Goal: Transaction & Acquisition: Purchase product/service

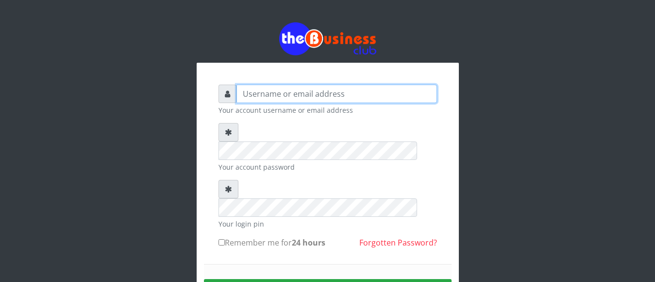
type input "[EMAIL_ADDRESS][DOMAIN_NAME]"
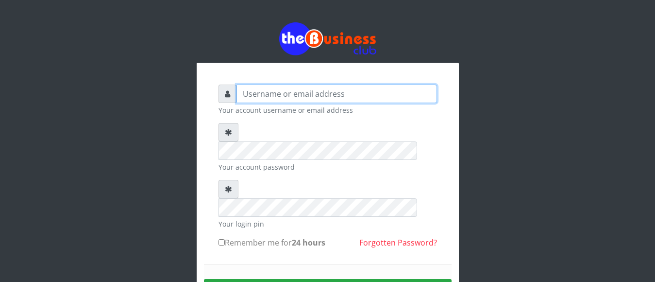
type input "jamilumusaboe@gmail.com"
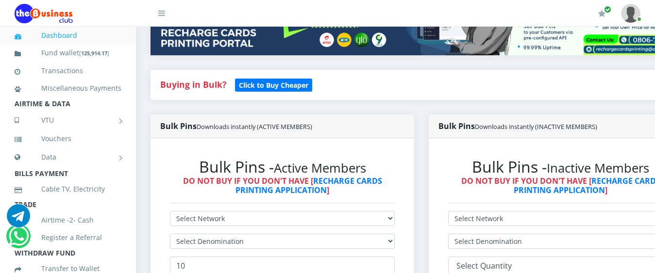
scroll to position [194, 0]
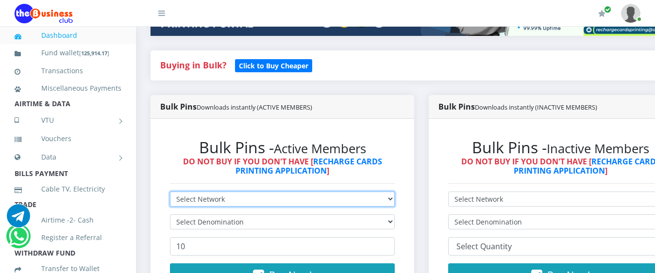
click at [243, 192] on select "Select Network MTN Globacom 9Mobile Airtel" at bounding box center [282, 199] width 225 height 15
select select "Airtel"
click at [170, 192] on select "Select Network MTN Globacom 9Mobile Airtel" at bounding box center [282, 199] width 225 height 15
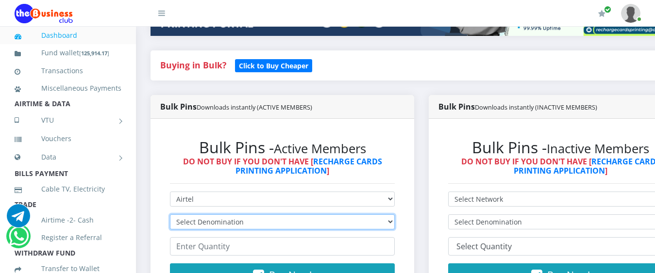
click at [232, 215] on select "Select Denomination Airtel NGN100 - ₦96.38 Airtel NGN200 - ₦192.76 Airtel NGN50…" at bounding box center [282, 222] width 225 height 15
select select "481.9-500"
click at [170, 215] on select "Select Denomination Airtel NGN100 - ₦96.38 Airtel NGN200 - ₦192.76 Airtel NGN50…" at bounding box center [282, 222] width 225 height 15
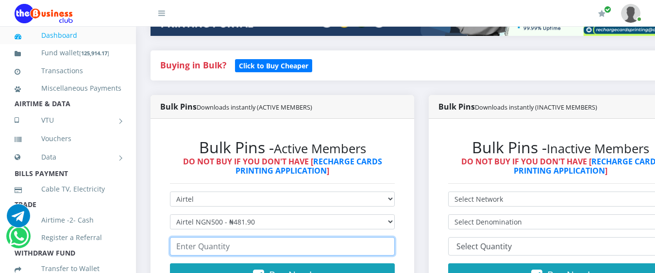
click at [230, 241] on input "number" at bounding box center [282, 246] width 225 height 18
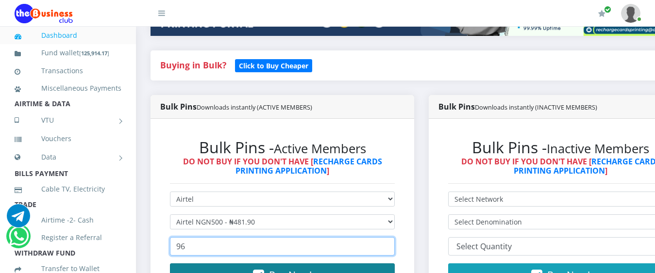
type input "96"
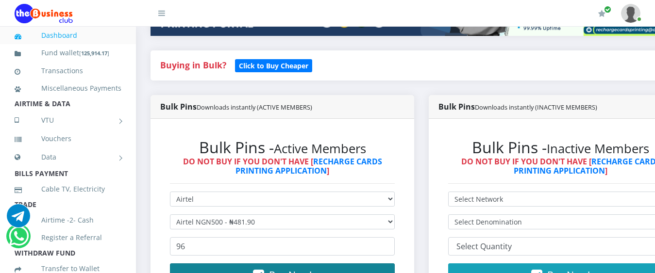
click at [272, 264] on button "Buy Now!" at bounding box center [282, 275] width 225 height 23
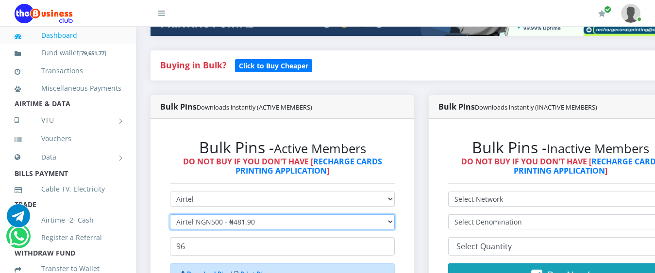
click at [259, 215] on select "Select Denomination Airtel NGN100 - ₦96.38 Airtel NGN200 - ₦192.76 Airtel NGN50…" at bounding box center [282, 222] width 225 height 15
click at [170, 215] on select "Select Denomination Airtel NGN100 - ₦96.38 Airtel NGN200 - ₦192.76 Airtel NGN50…" at bounding box center [282, 222] width 225 height 15
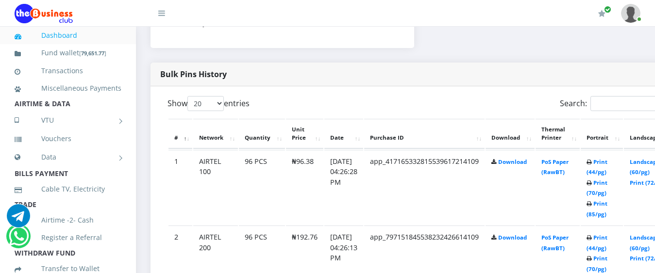
scroll to position [673, 0]
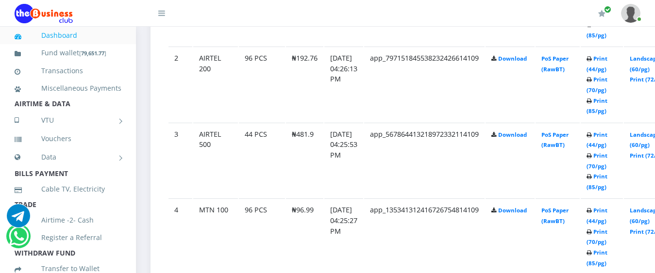
select select "96.38-100"
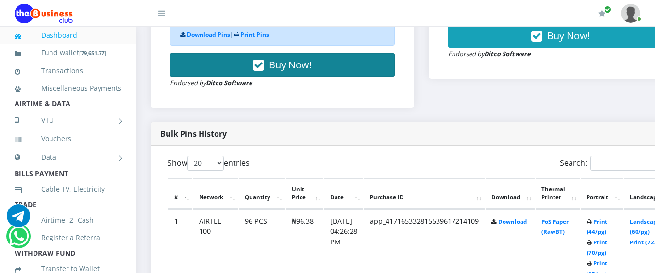
click at [323, 53] on button "Buy Now!" at bounding box center [282, 64] width 225 height 23
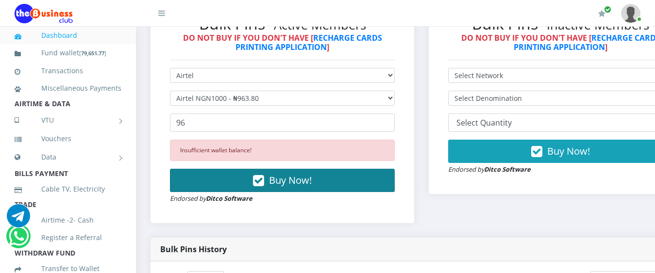
scroll to position [317, 0]
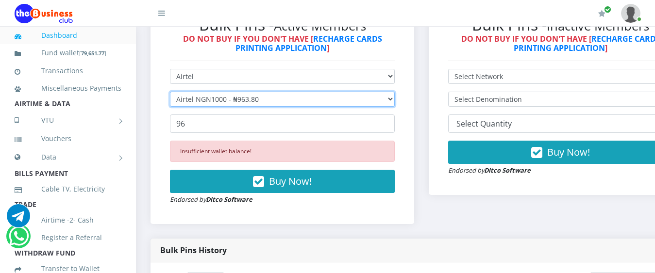
click at [261, 92] on select "Select Denomination Airtel NGN100 - ₦96.38 Airtel NGN200 - ₦192.76 Airtel NGN50…" at bounding box center [282, 99] width 225 height 15
click at [170, 92] on select "Select Denomination Airtel NGN100 - ₦96.38 Airtel NGN200 - ₦192.76 Airtel NGN50…" at bounding box center [282, 99] width 225 height 15
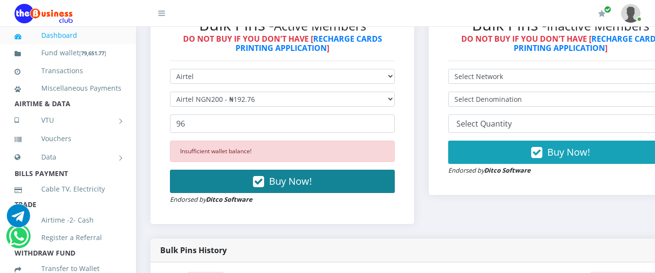
click at [268, 170] on button "Buy Now!" at bounding box center [282, 181] width 225 height 23
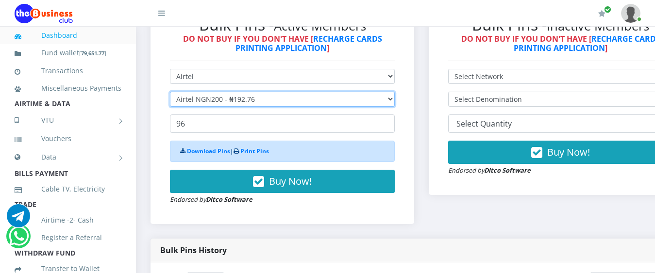
click at [257, 92] on select "Select Denomination Airtel NGN100 - ₦96.38 Airtel NGN200 - ₦192.76 Airtel NGN50…" at bounding box center [282, 99] width 225 height 15
click at [170, 92] on select "Select Denomination Airtel NGN100 - ₦96.38 Airtel NGN200 - ₦192.76 Airtel NGN50…" at bounding box center [282, 99] width 225 height 15
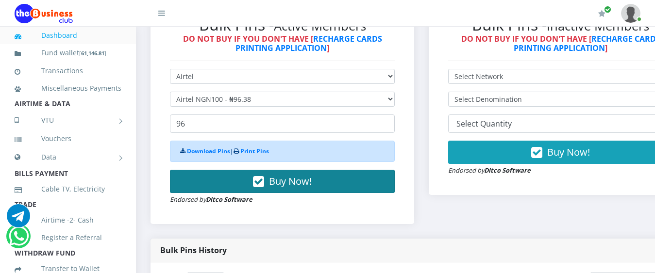
click at [270, 170] on button "Buy Now!" at bounding box center [282, 181] width 225 height 23
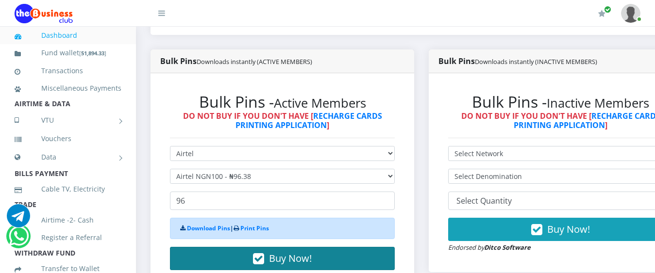
scroll to position [259, 0]
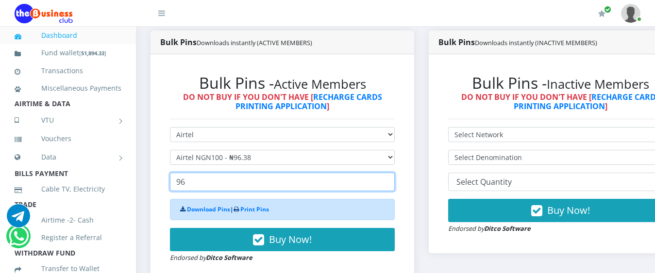
click at [270, 173] on input "96" at bounding box center [282, 182] width 225 height 18
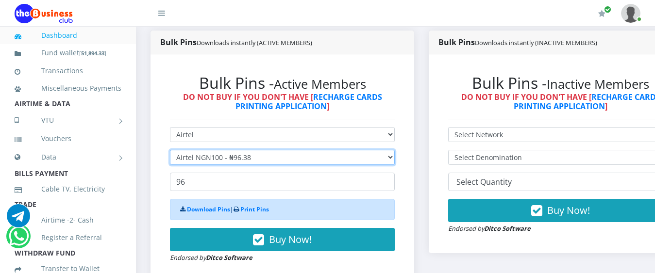
click at [267, 150] on select "Select Denomination Airtel NGN100 - ₦96.38 Airtel NGN200 - ₦192.76 Airtel NGN50…" at bounding box center [282, 157] width 225 height 15
select select "192.76-200"
click at [170, 150] on select "Select Denomination Airtel NGN100 - ₦96.38 Airtel NGN200 - ₦192.76 Airtel NGN50…" at bounding box center [282, 157] width 225 height 15
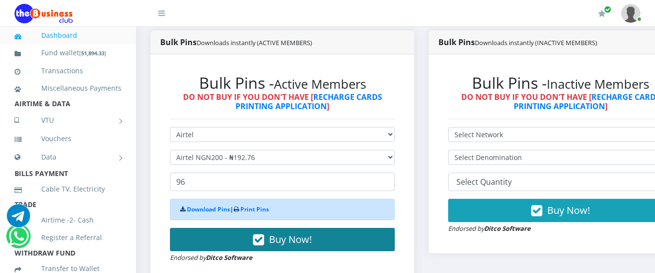
click at [279, 233] on span "Buy Now!" at bounding box center [290, 239] width 43 height 13
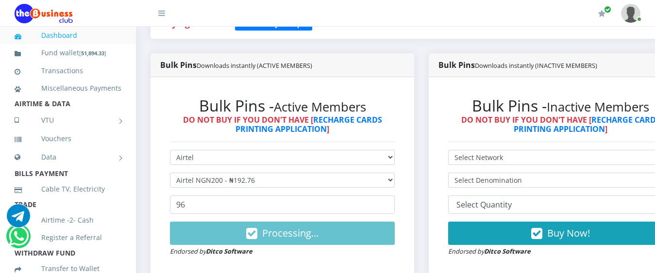
scroll to position [239, 0]
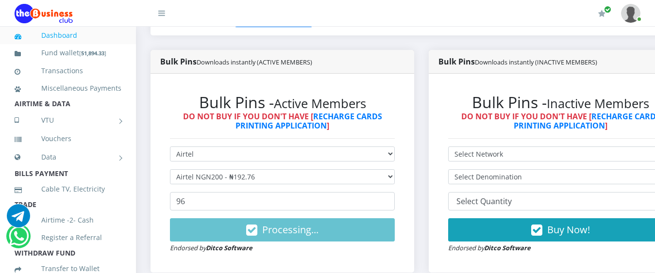
click at [291, 228] on span "Processing..." at bounding box center [290, 229] width 56 height 13
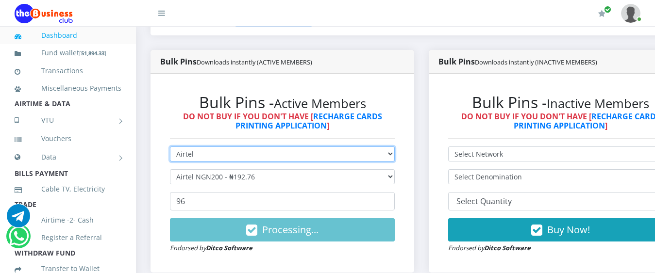
click at [265, 147] on select "Select Network MTN Globacom 9Mobile Airtel" at bounding box center [282, 154] width 225 height 15
select select "MTN"
click at [170, 147] on select "Select Network MTN Globacom 9Mobile Airtel" at bounding box center [282, 154] width 225 height 15
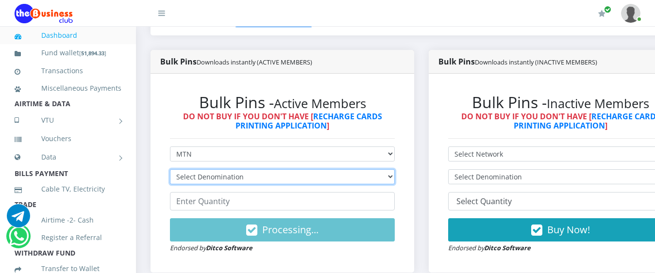
click at [270, 169] on select "Select Denomination MTN NGN100 - ₦96.99 MTN NGN200 - ₦193.98 MTN NGN400 - ₦387.…" at bounding box center [282, 176] width 225 height 15
select select "193.98-200"
click at [170, 169] on select "Select Denomination MTN NGN100 - ₦96.99 MTN NGN200 - ₦193.98 MTN NGN400 - ₦387.…" at bounding box center [282, 176] width 225 height 15
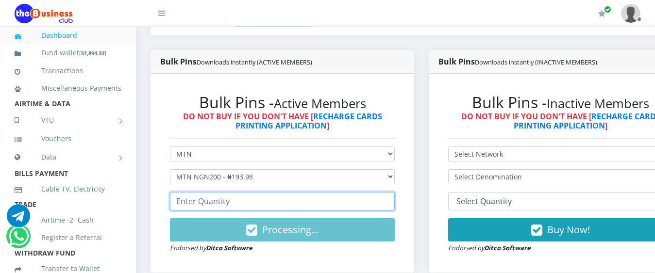
click at [254, 193] on input "number" at bounding box center [282, 201] width 225 height 18
type input "96"
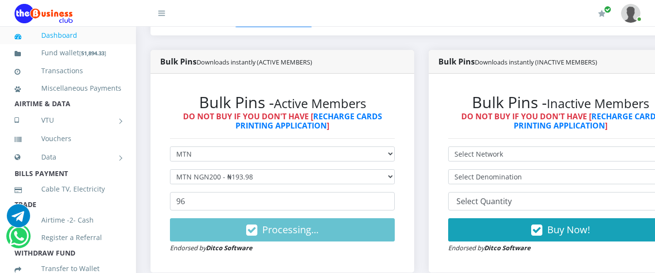
click at [290, 225] on span "Processing..." at bounding box center [290, 229] width 56 height 13
click at [286, 223] on span "Processing..." at bounding box center [290, 229] width 56 height 13
click at [290, 223] on span "Processing..." at bounding box center [290, 229] width 56 height 13
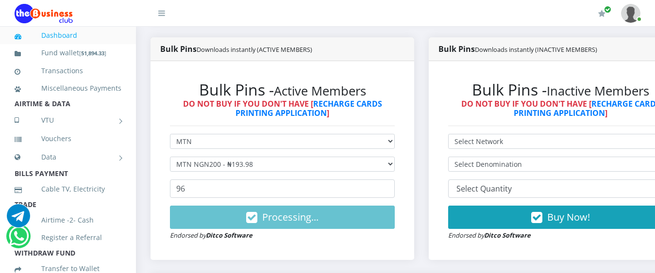
scroll to position [253, 0]
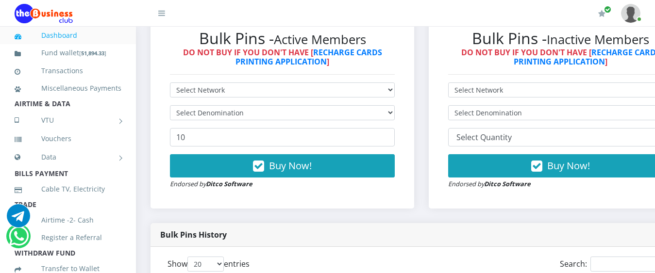
scroll to position [272, 0]
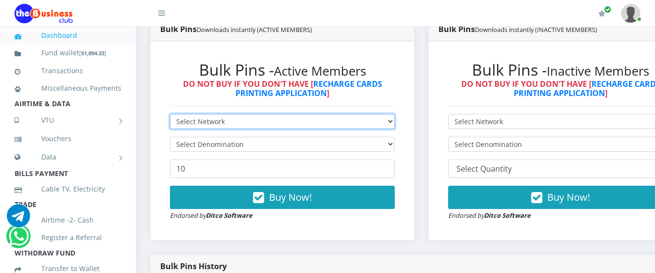
click at [208, 114] on select "Select Network MTN Globacom 9Mobile Airtel" at bounding box center [282, 121] width 225 height 15
select select "Airtel"
click at [170, 114] on select "Select Network MTN Globacom 9Mobile Airtel" at bounding box center [282, 121] width 225 height 15
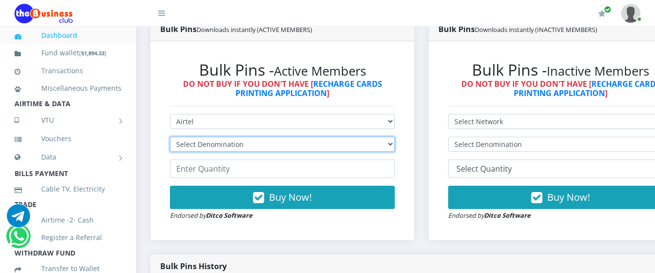
click at [215, 137] on select "Select Denomination Airtel NGN100 - ₦96.38 Airtel NGN200 - ₦192.76 Airtel NGN50…" at bounding box center [282, 144] width 225 height 15
select select "192.76-200"
click at [170, 137] on select "Select Denomination Airtel NGN100 - ₦96.38 Airtel NGN200 - ₦192.76 Airtel NGN50…" at bounding box center [282, 144] width 225 height 15
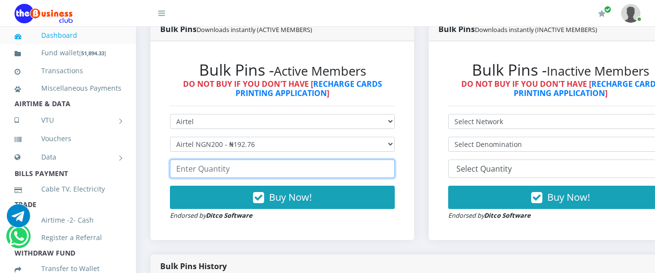
click at [215, 160] on input "number" at bounding box center [282, 169] width 225 height 18
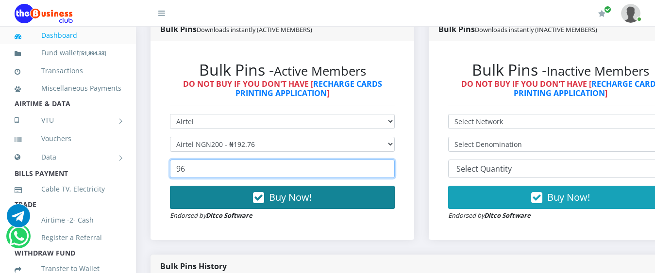
type input "96"
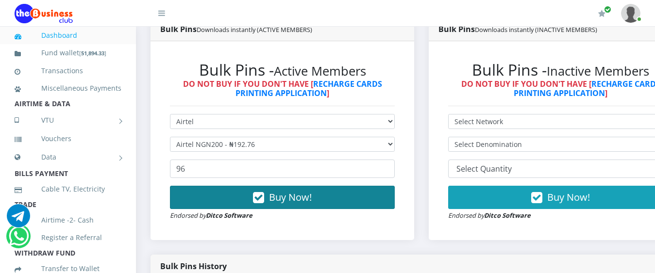
click at [278, 191] on span "Buy Now!" at bounding box center [290, 197] width 43 height 13
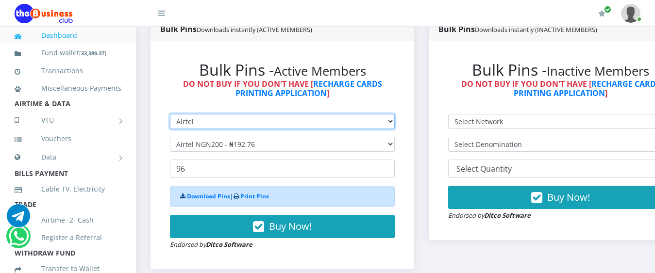
click at [227, 114] on select "Select Network MTN Globacom 9Mobile Airtel" at bounding box center [282, 121] width 225 height 15
select select "MTN"
click at [170, 114] on select "Select Network MTN Globacom 9Mobile Airtel" at bounding box center [282, 121] width 225 height 15
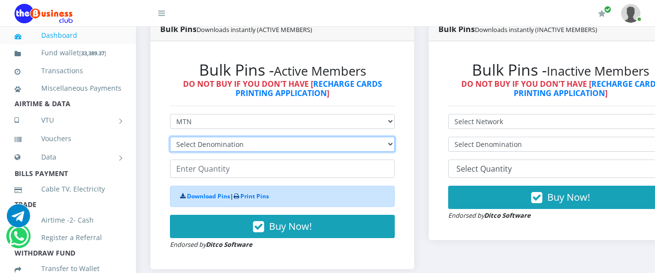
click at [230, 137] on select "Select Denomination MTN NGN100 - ₦96.99 MTN NGN200 - ₦193.98 MTN NGN400 - ₦387.…" at bounding box center [282, 144] width 225 height 15
select select "96.99-100"
click at [170, 137] on select "Select Denomination MTN NGN100 - ₦96.99 MTN NGN200 - ₦193.98 MTN NGN400 - ₦387.…" at bounding box center [282, 144] width 225 height 15
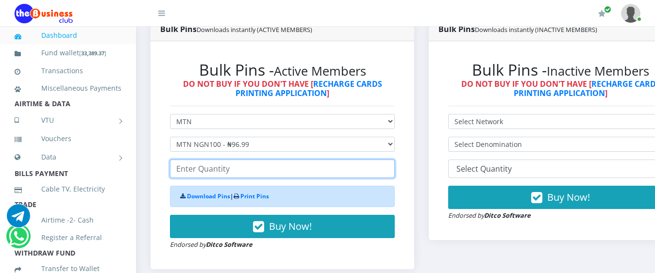
click at [231, 160] on input "number" at bounding box center [282, 169] width 225 height 18
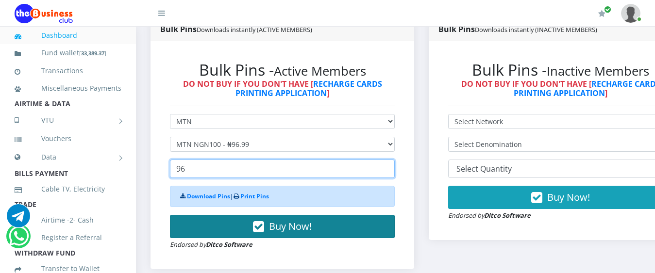
type input "96"
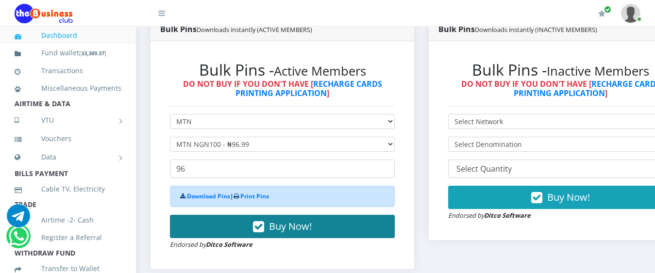
click at [255, 215] on button "Buy Now!" at bounding box center [282, 226] width 225 height 23
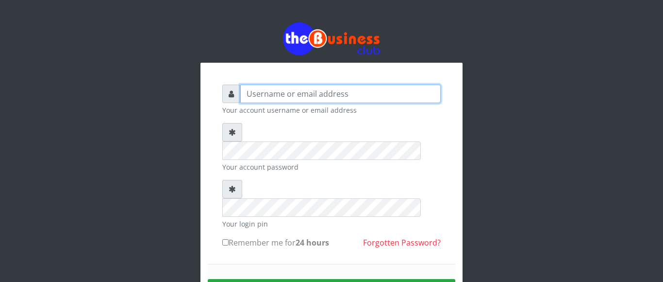
type input "[EMAIL_ADDRESS][DOMAIN_NAME]"
